Goal: Obtain resource: Obtain resource

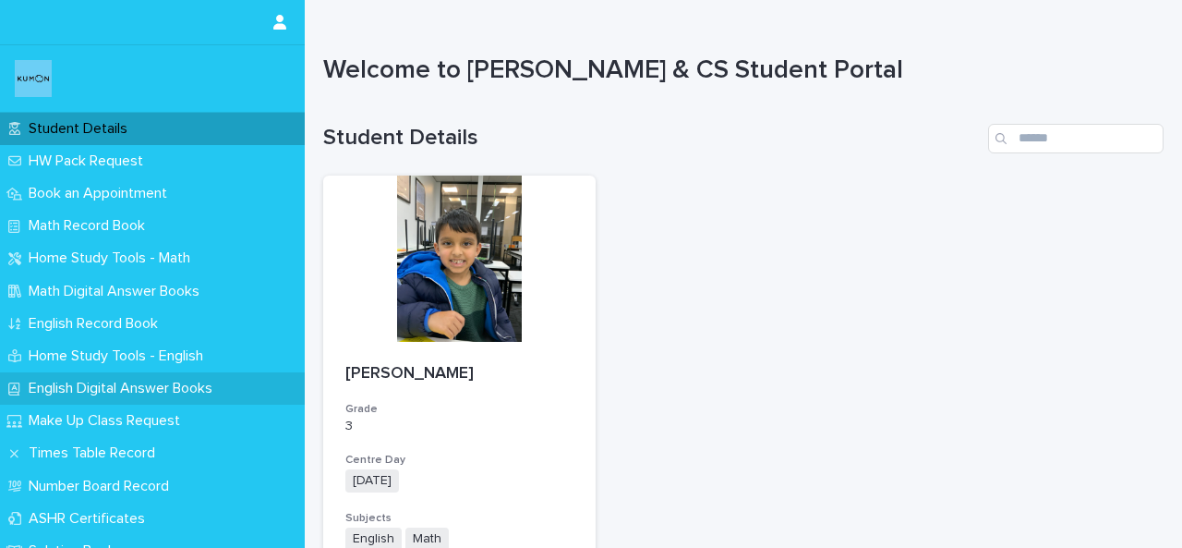
click at [103, 395] on p "English Digital Answer Books" at bounding box center [124, 389] width 206 height 18
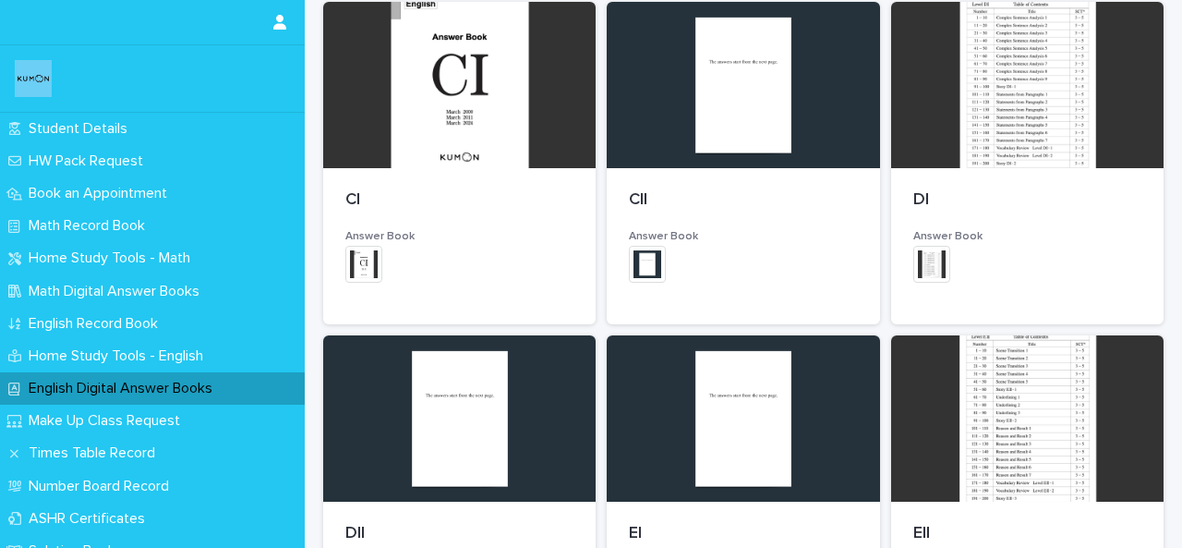
scroll to position [936, 0]
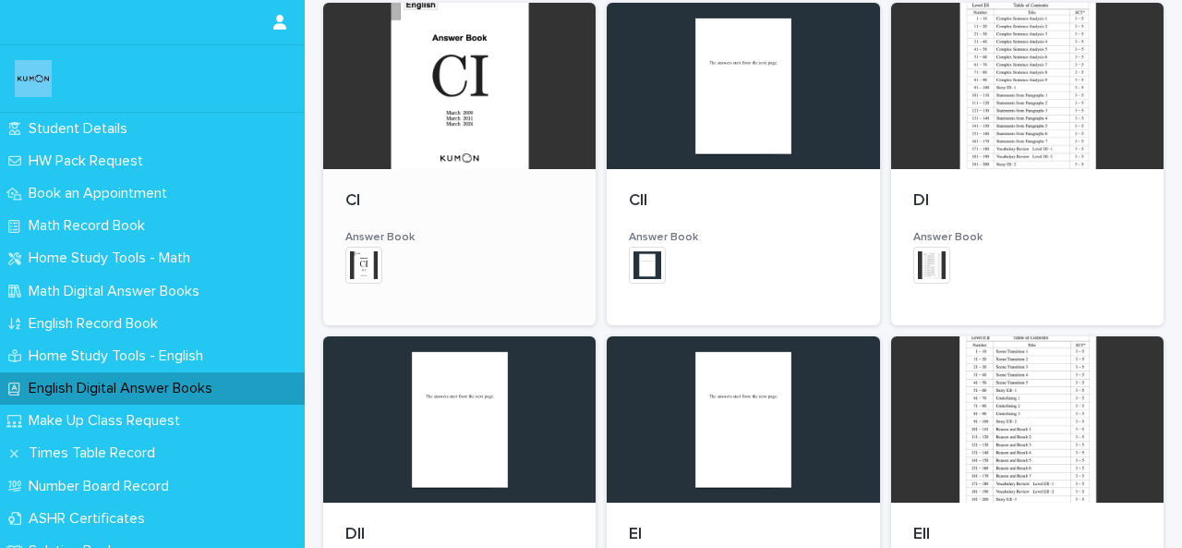
click at [421, 240] on h3 "Answer Book" at bounding box center [459, 237] width 228 height 15
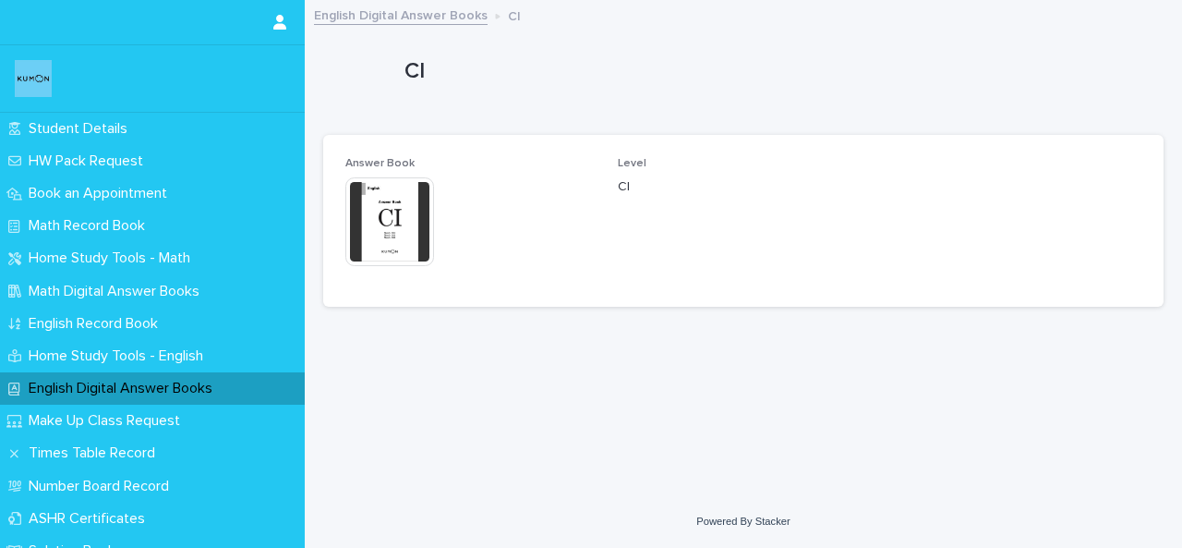
click at [421, 262] on img at bounding box center [389, 221] width 89 height 89
